Goal: Task Accomplishment & Management: Manage account settings

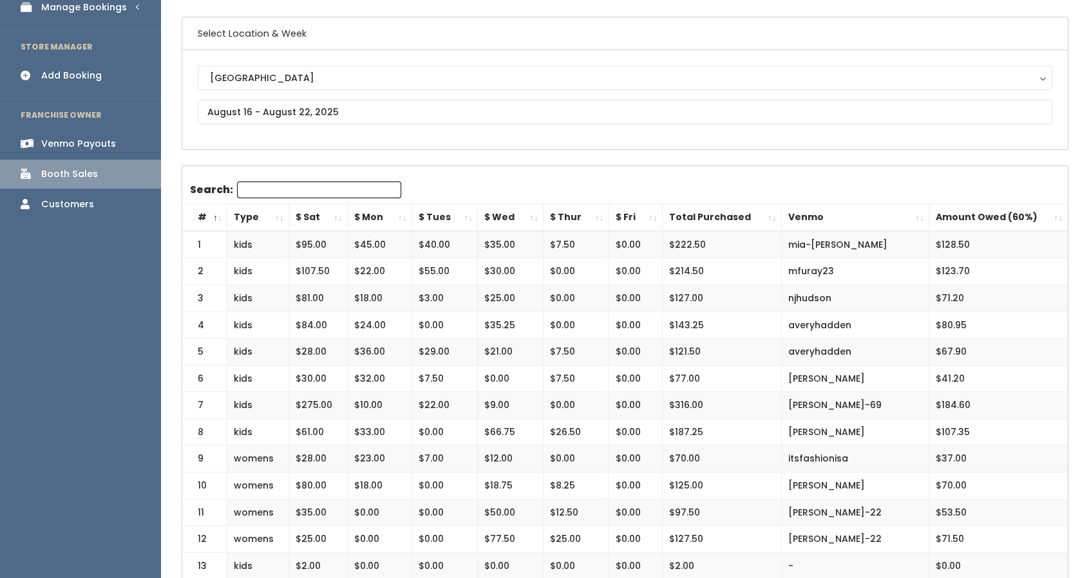
scroll to position [96, 0]
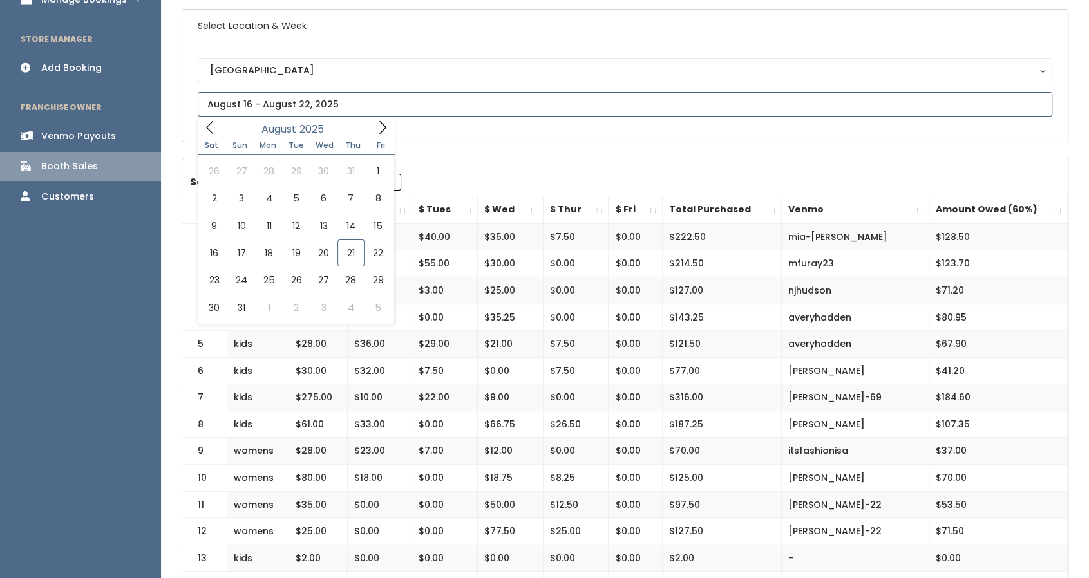
click at [290, 92] on input "text" at bounding box center [625, 104] width 854 height 24
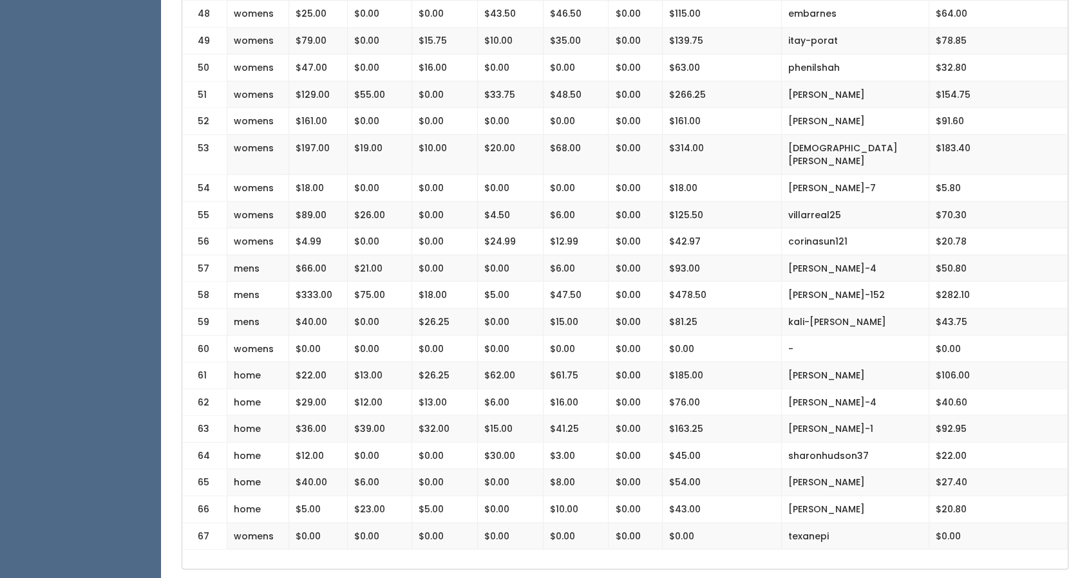
scroll to position [1582, 0]
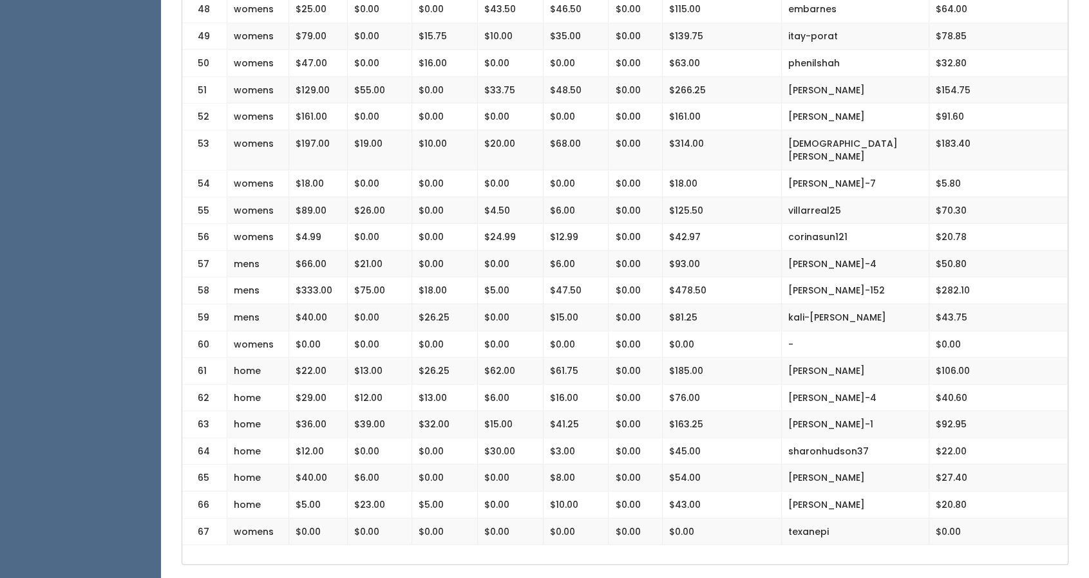
click at [678, 411] on td "$163.25" at bounding box center [721, 424] width 119 height 27
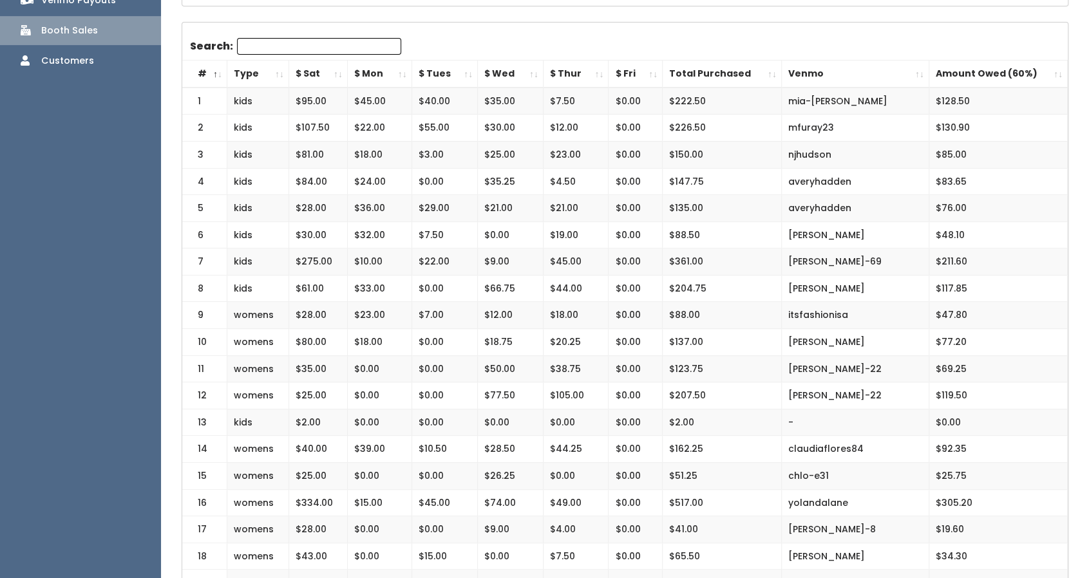
scroll to position [0, 0]
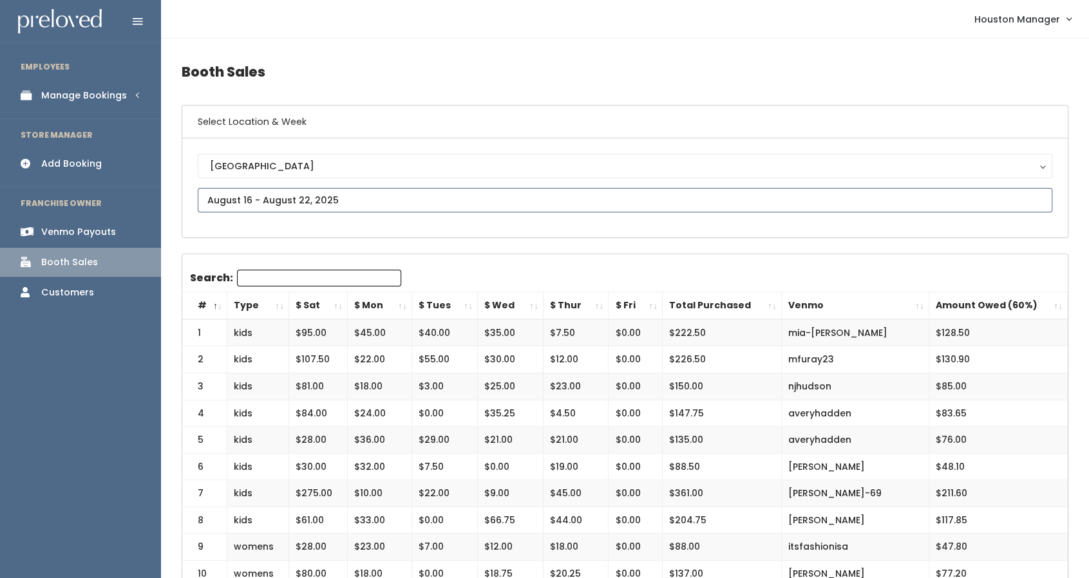
click at [259, 195] on input "text" at bounding box center [625, 200] width 854 height 24
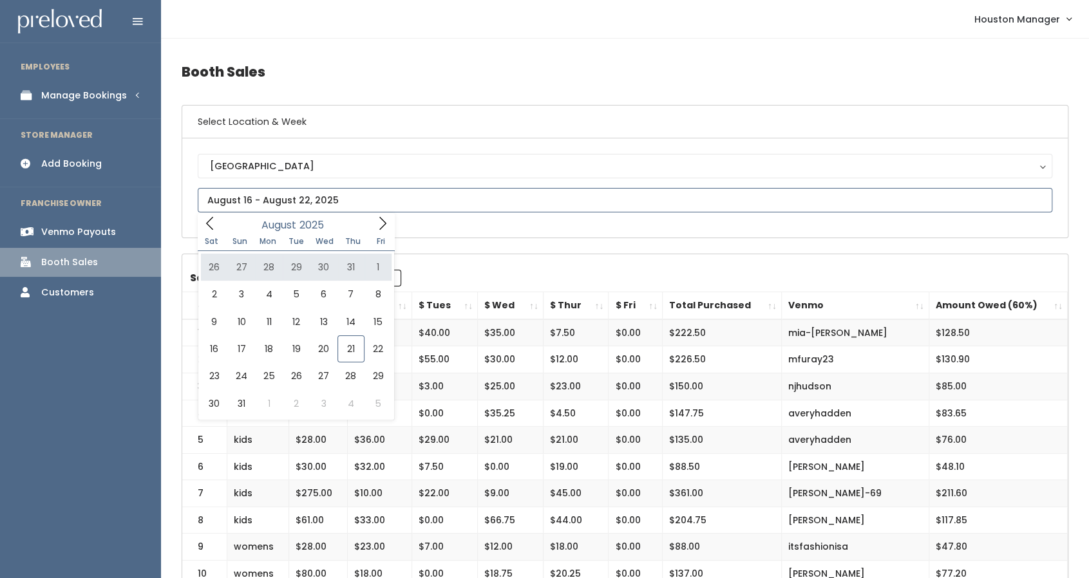
click at [384, 225] on icon at bounding box center [382, 222] width 7 height 13
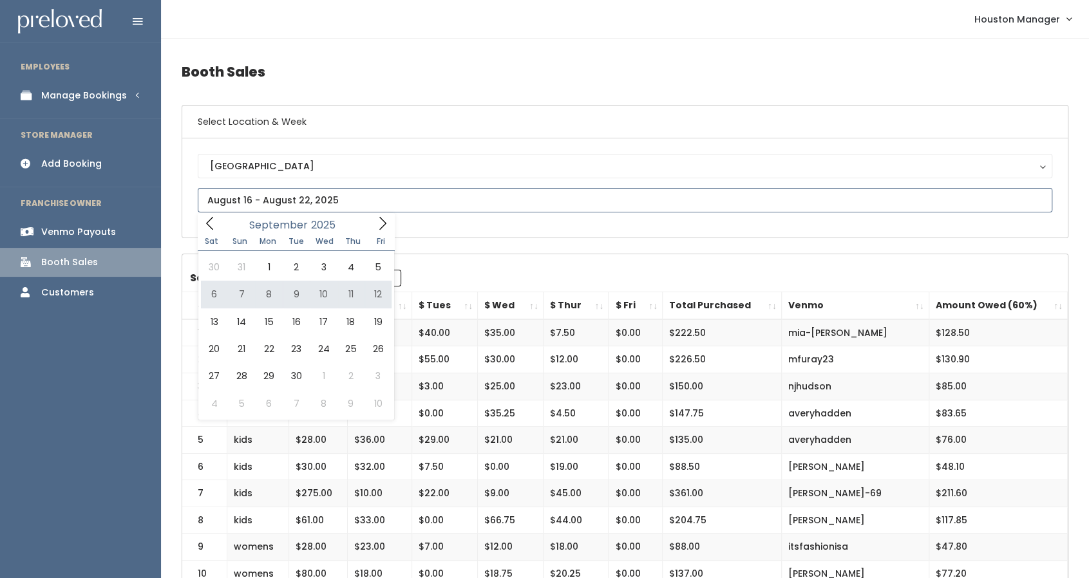
type input "[DATE] to [DATE]"
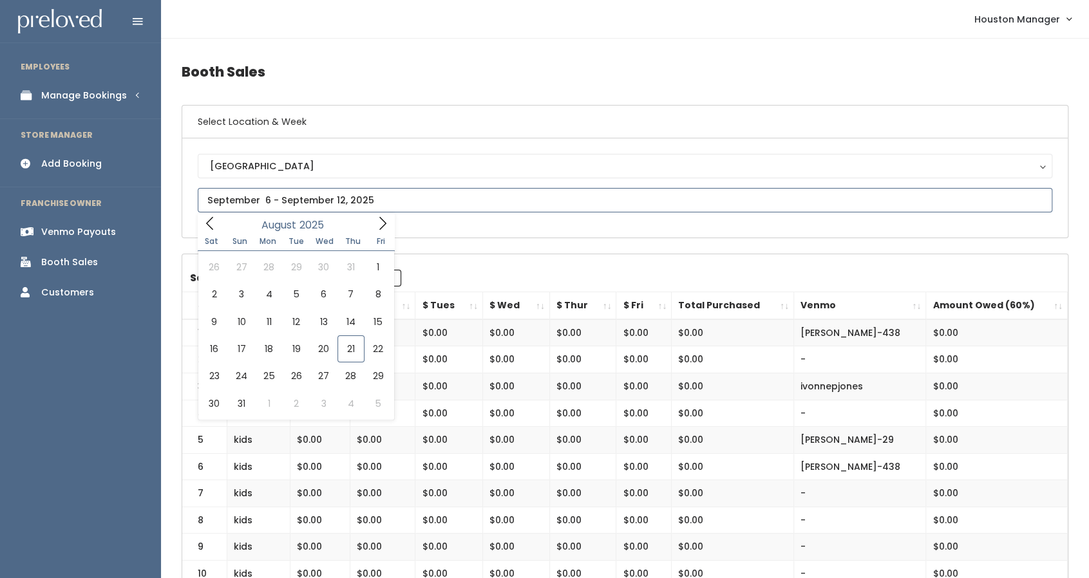
click at [287, 199] on input "text" at bounding box center [625, 200] width 854 height 24
click at [200, 375] on div "26 27 28 29 30 31 1 2 3 4 5 6 7 8 9 10 11 12 13 14 15 16 17 18 19 20 21 22 23 2…" at bounding box center [297, 335] width 198 height 169
type input "August 23 to August 29"
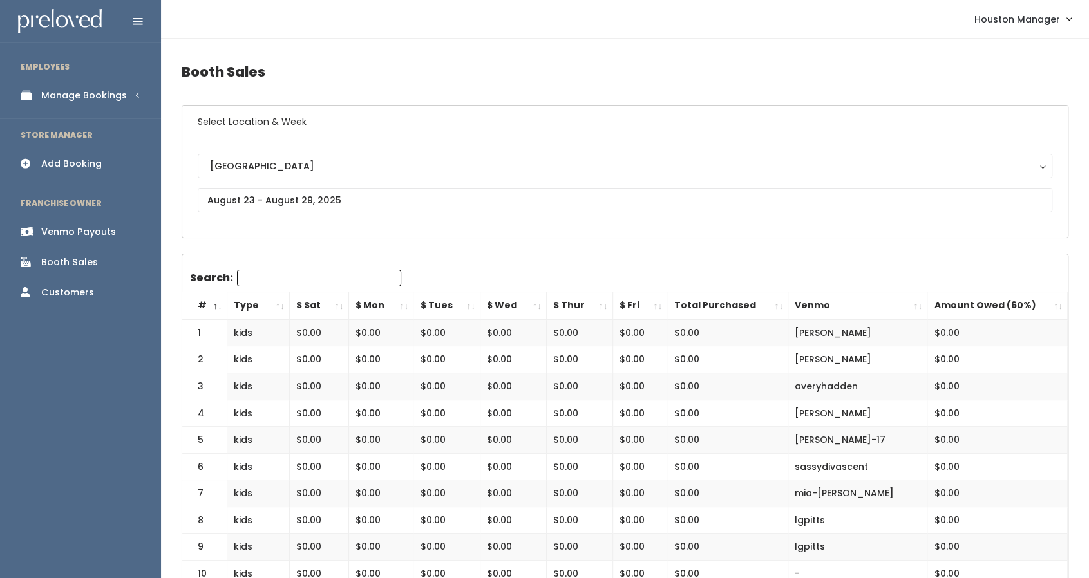
click at [98, 95] on div "Manage Bookings" at bounding box center [84, 96] width 86 height 14
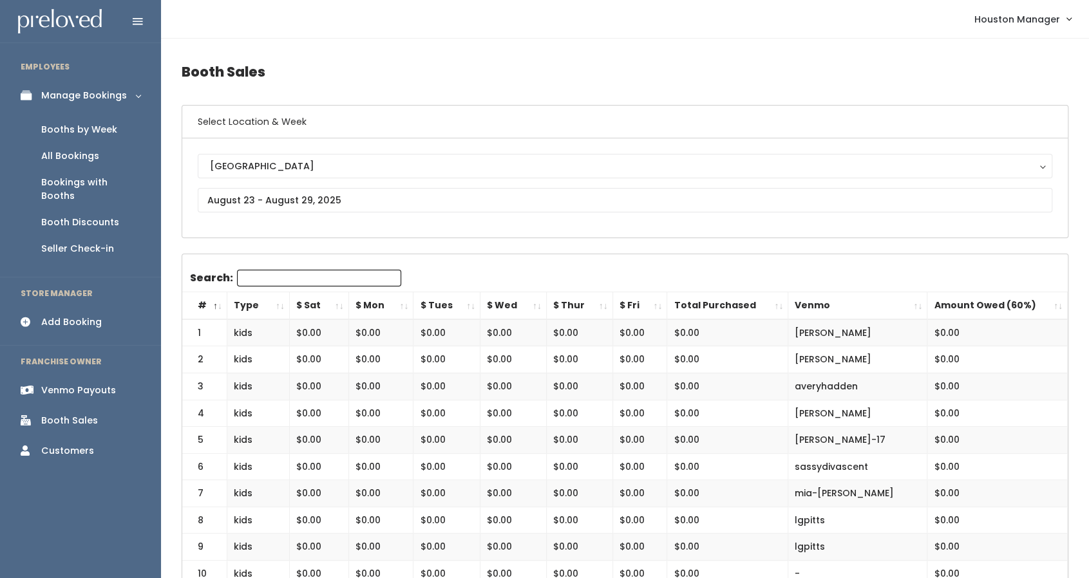
click at [92, 194] on link "Bookings with Booths" at bounding box center [80, 189] width 161 height 40
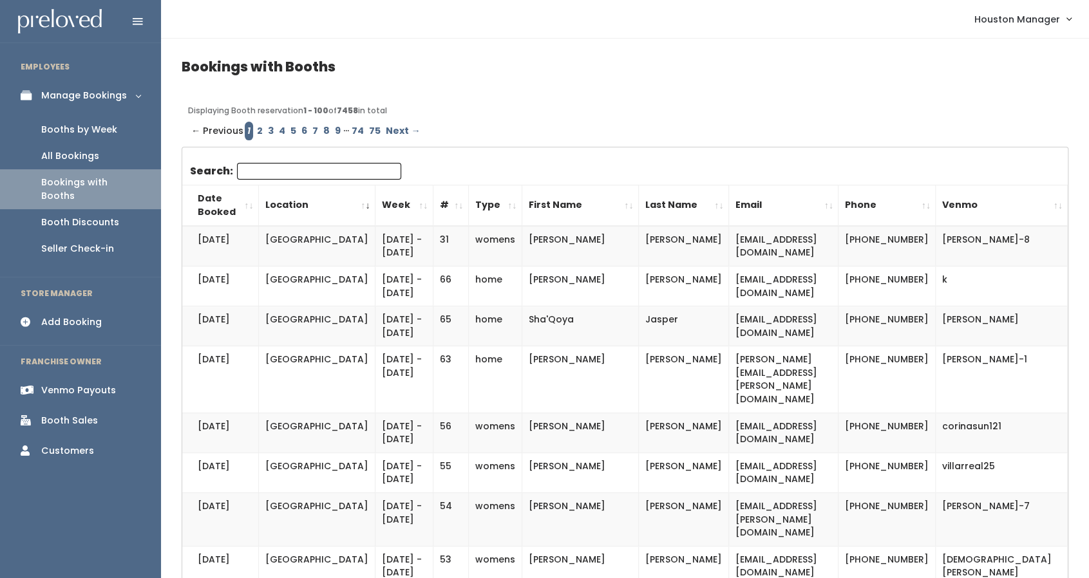
click at [93, 216] on div "Booth Discounts" at bounding box center [80, 223] width 78 height 14
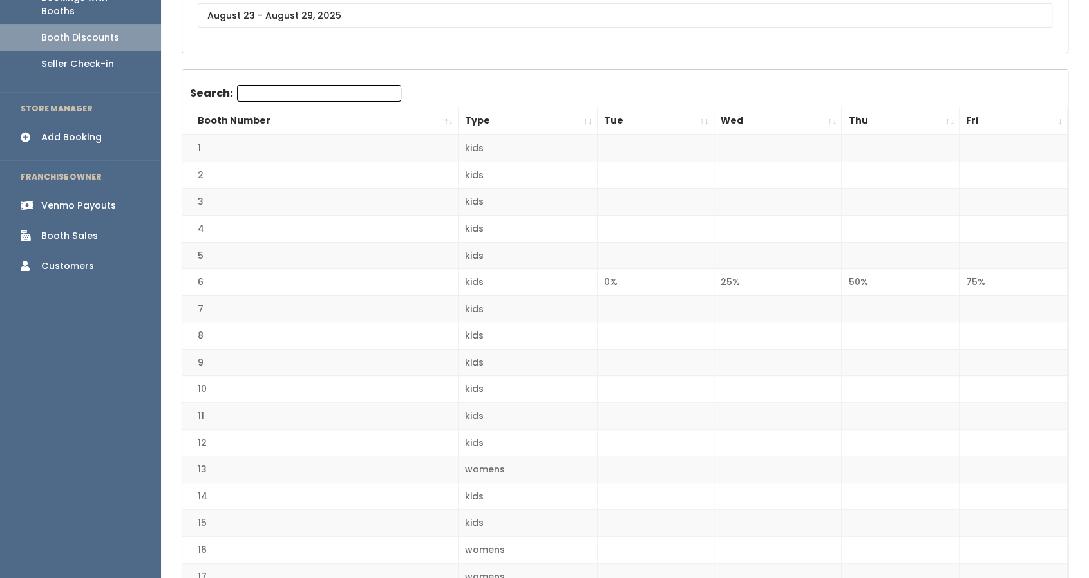
scroll to position [185, 0]
click at [1006, 120] on th "Fri" at bounding box center [1013, 121] width 108 height 28
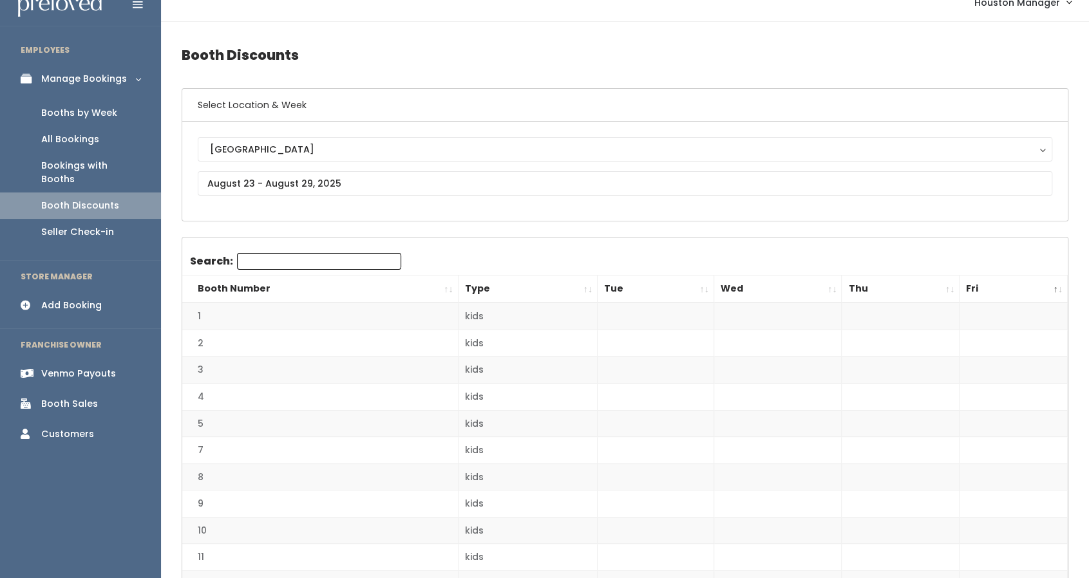
scroll to position [0, 0]
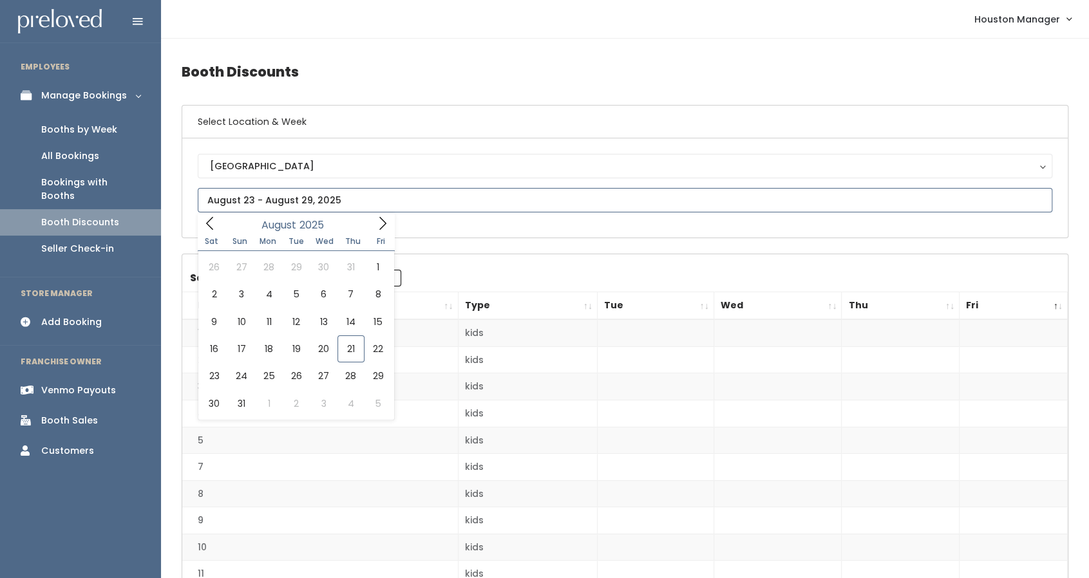
click at [430, 207] on input "text" at bounding box center [625, 200] width 854 height 24
type input "[DATE] to [DATE]"
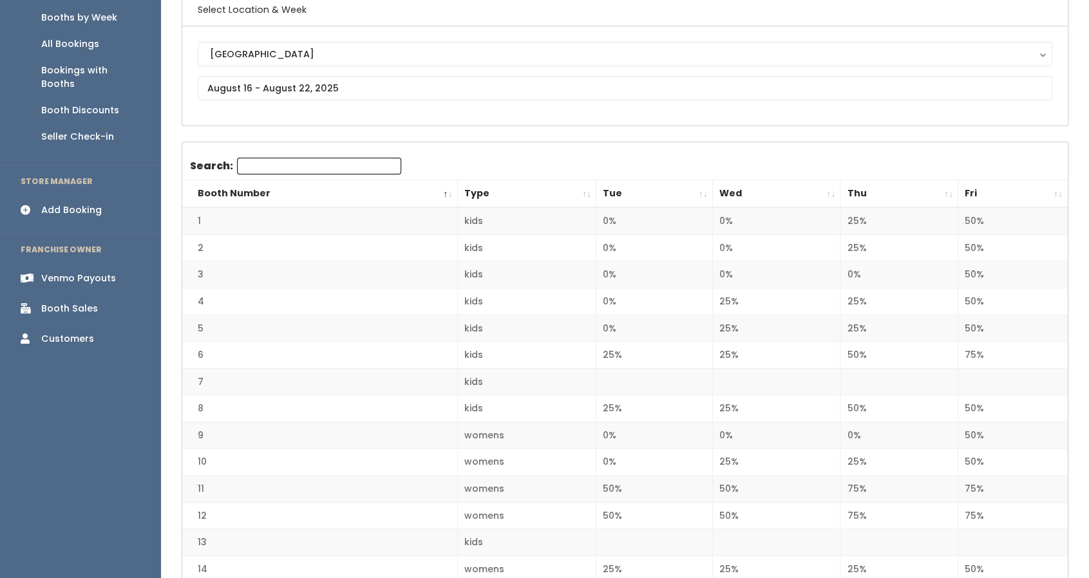
scroll to position [46, 0]
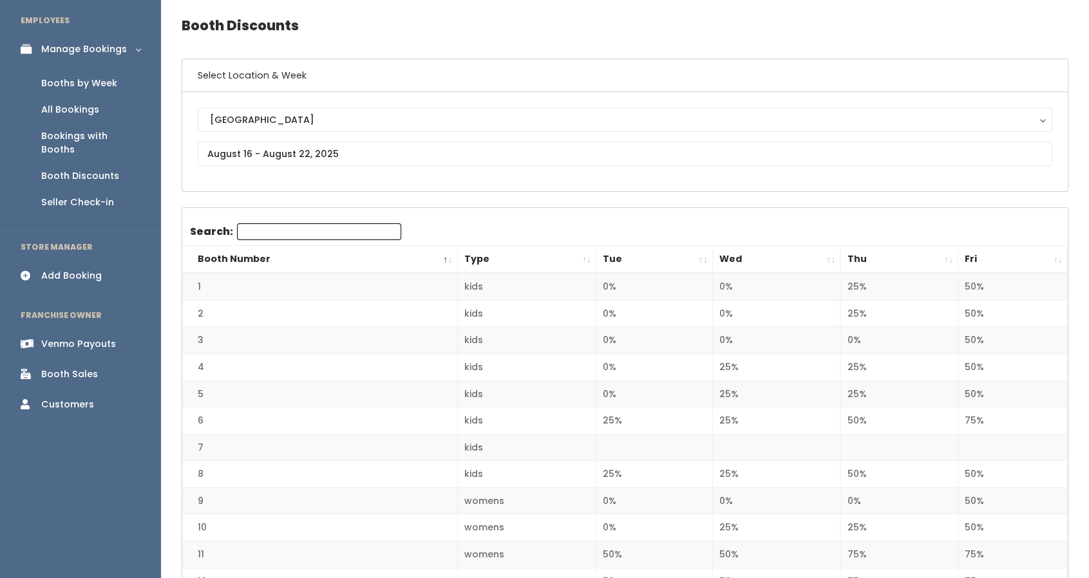
click at [1048, 259] on th "Fri" at bounding box center [1012, 260] width 109 height 28
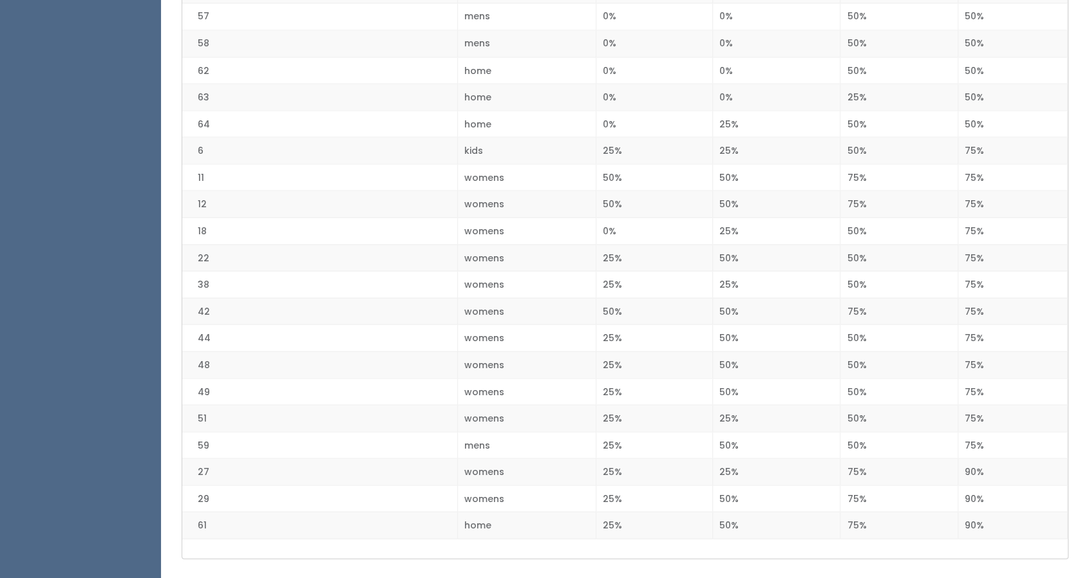
scroll to position [1573, 0]
